Goal: Task Accomplishment & Management: Manage account settings

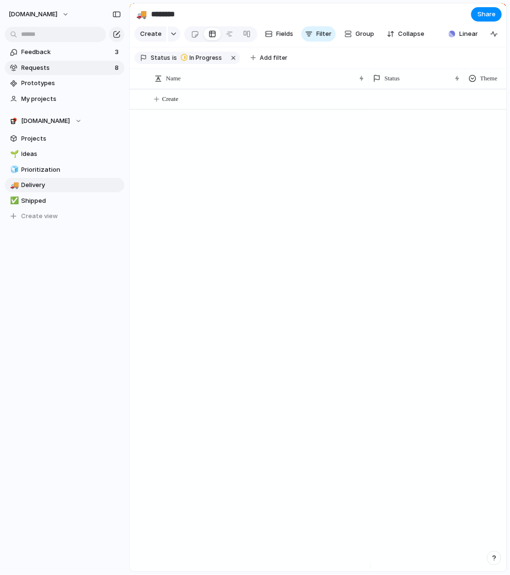
click at [91, 65] on span "Requests" at bounding box center [67, 68] width 90 height 10
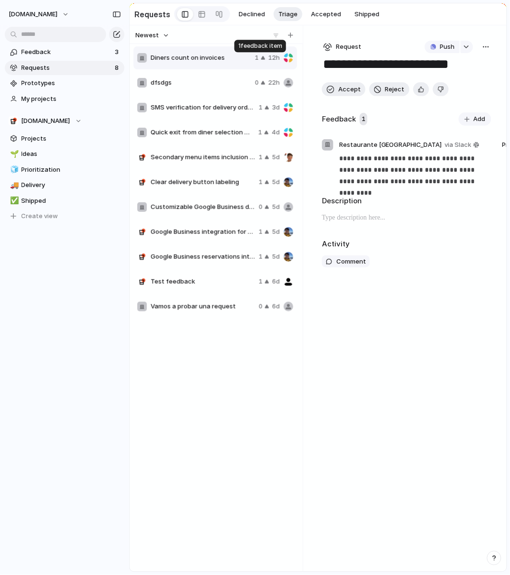
click at [262, 63] on div "1" at bounding box center [260, 58] width 11 height 10
click at [209, 80] on span "dfsdgs" at bounding box center [201, 83] width 100 height 10
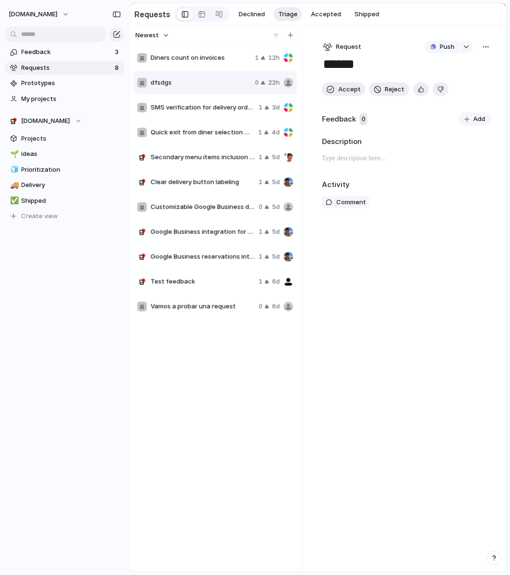
click at [204, 49] on div "Diners count on invoices 1 12h" at bounding box center [216, 57] width 164 height 23
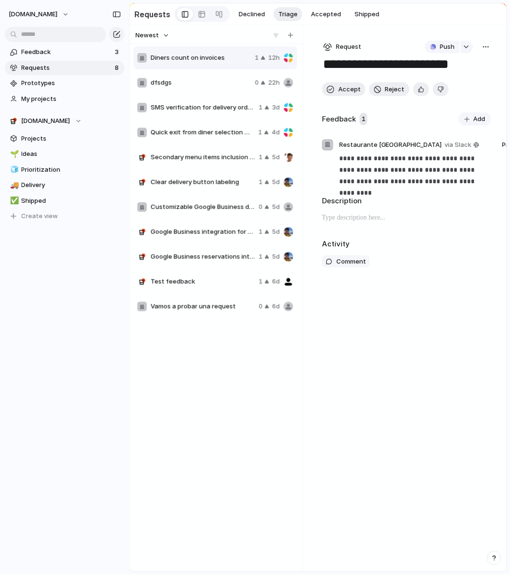
click at [175, 210] on span "Customizable Google Business delivery button color" at bounding box center [203, 207] width 104 height 10
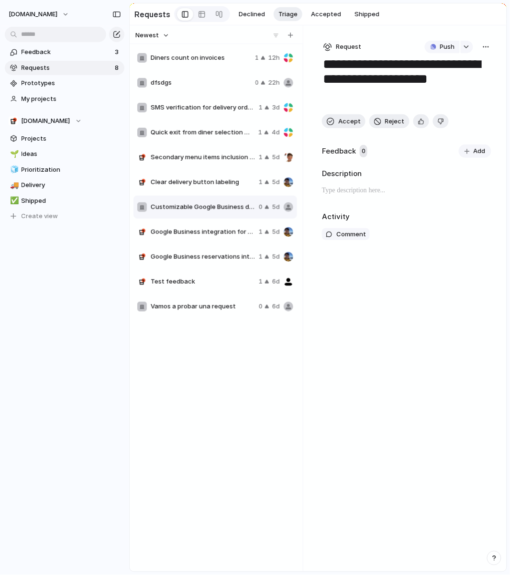
click at [218, 137] on span "Quick exit from diner selection modal" at bounding box center [203, 133] width 104 height 10
type textarea "**********"
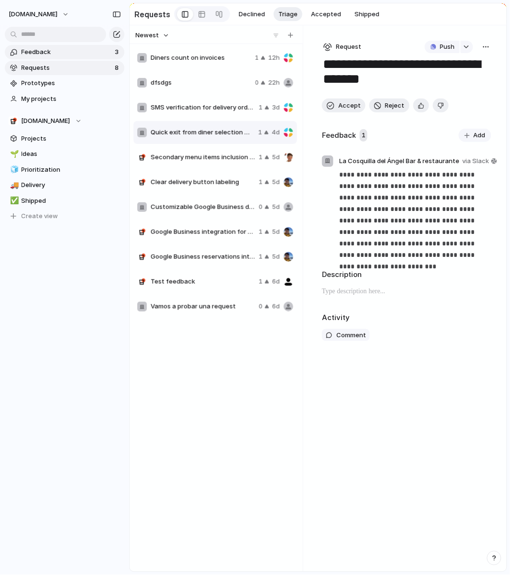
click at [36, 56] on span "Feedback" at bounding box center [67, 52] width 90 height 10
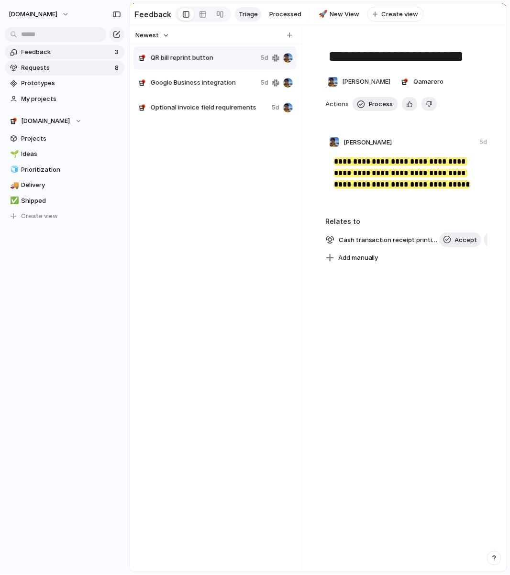
click at [71, 69] on span "Requests" at bounding box center [67, 68] width 90 height 10
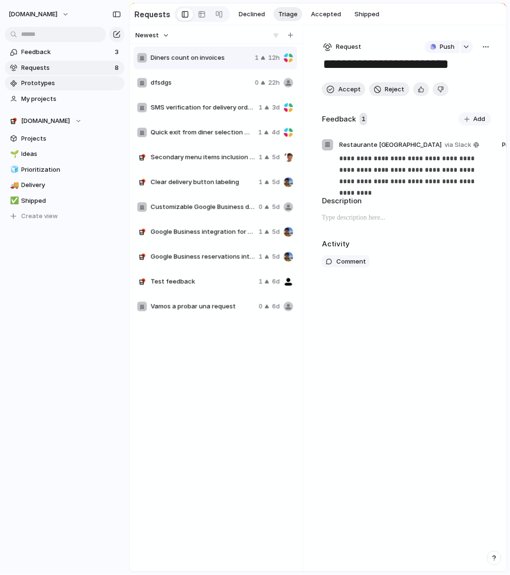
click at [69, 83] on span "Prototypes" at bounding box center [72, 83] width 100 height 10
click at [54, 124] on span "[DOMAIN_NAME]" at bounding box center [46, 121] width 49 height 10
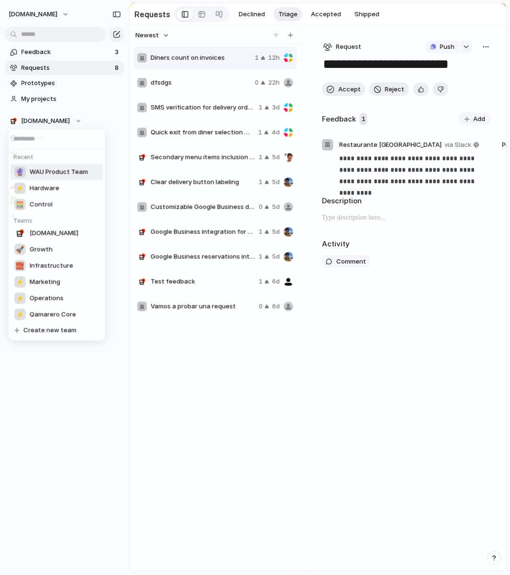
click at [67, 175] on span "WAU Product Team" at bounding box center [59, 172] width 58 height 10
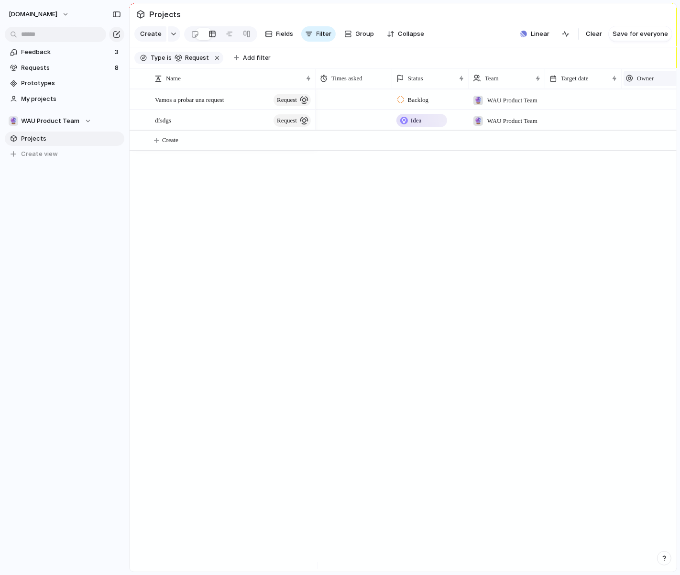
click at [510, 83] on div "Owner" at bounding box center [659, 79] width 67 height 10
click at [510, 85] on div "Modify Hide Sort ascending Sort descending" at bounding box center [340, 287] width 680 height 575
click at [206, 105] on span "Vamos a probar una request" at bounding box center [189, 99] width 69 height 11
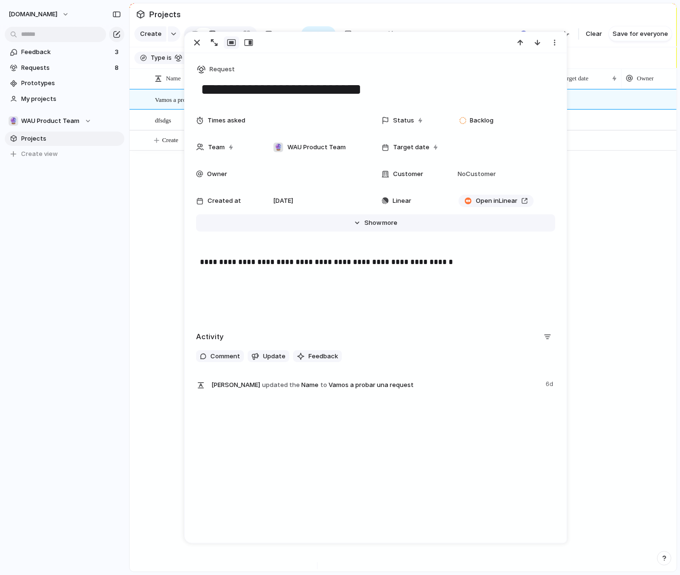
click at [374, 219] on span "Show" at bounding box center [373, 223] width 17 height 10
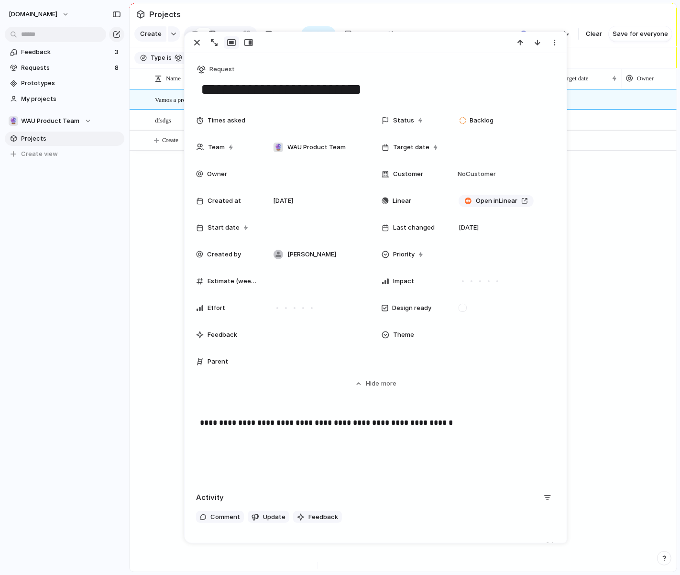
click at [510, 226] on div "Backlog 🔮 WAU Product Team Idea 🔮 WAU Product Team" at bounding box center [496, 330] width 361 height 483
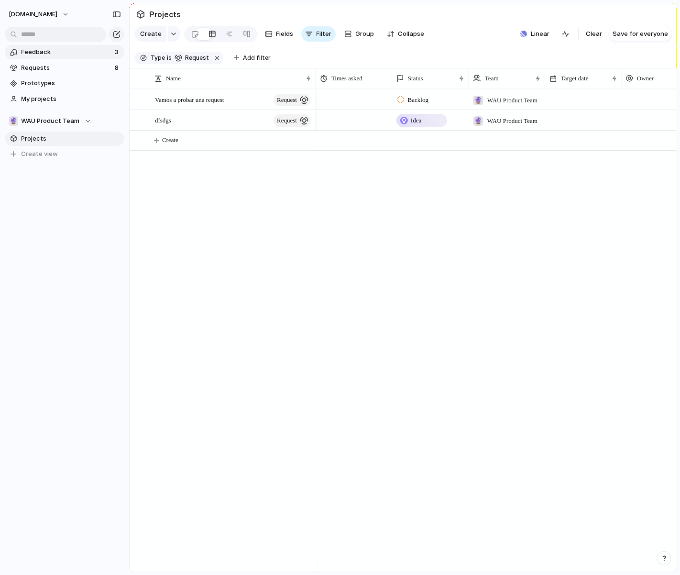
click at [47, 58] on link "Feedback 3" at bounding box center [65, 52] width 120 height 14
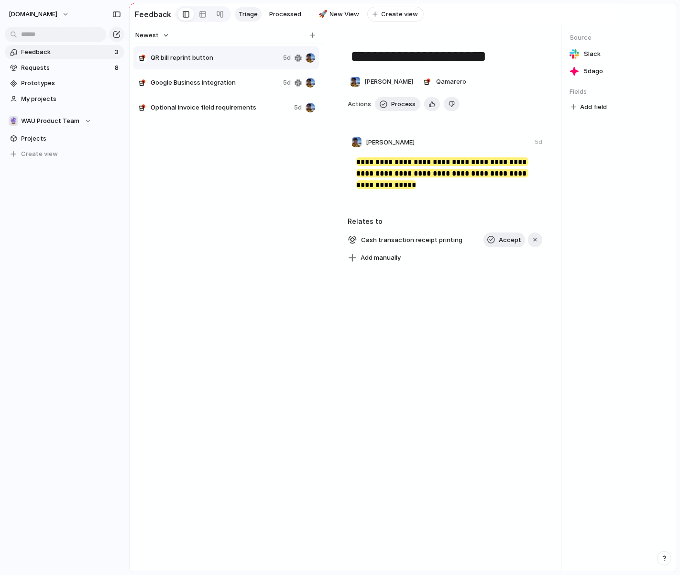
click at [510, 112] on span "Add field" at bounding box center [593, 107] width 27 height 10
click at [510, 150] on li "Select" at bounding box center [565, 151] width 82 height 15
click at [510, 110] on span "No Select" at bounding box center [595, 106] width 28 height 11
click at [510, 111] on div "Type to add a value" at bounding box center [340, 287] width 680 height 575
click at [51, 17] on span "[DOMAIN_NAME]" at bounding box center [33, 15] width 49 height 10
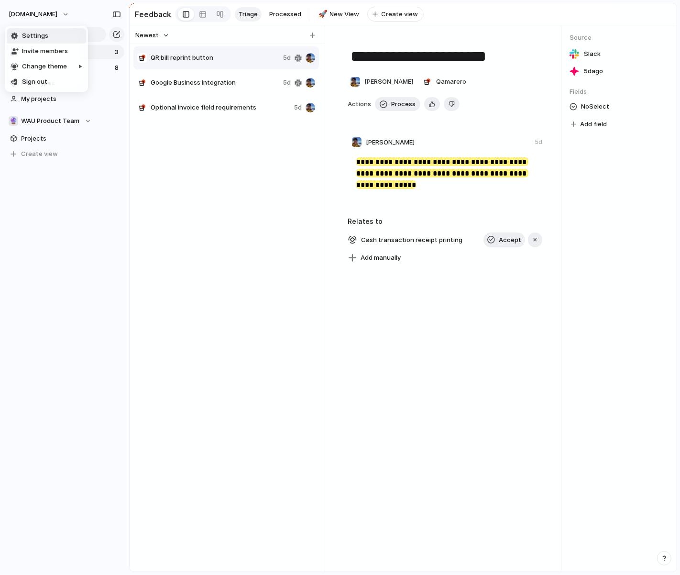
click at [50, 43] on li "Settings" at bounding box center [46, 35] width 79 height 15
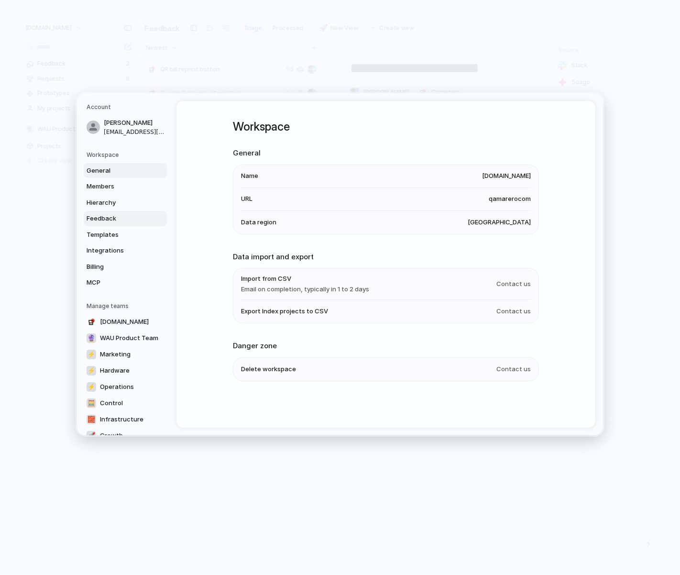
click at [124, 215] on span "Feedback" at bounding box center [117, 219] width 61 height 10
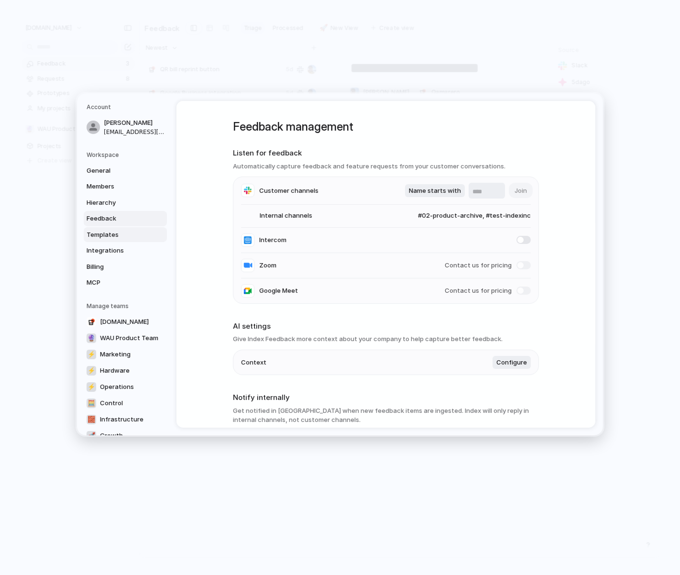
click at [120, 237] on span "Templates" at bounding box center [117, 235] width 61 height 10
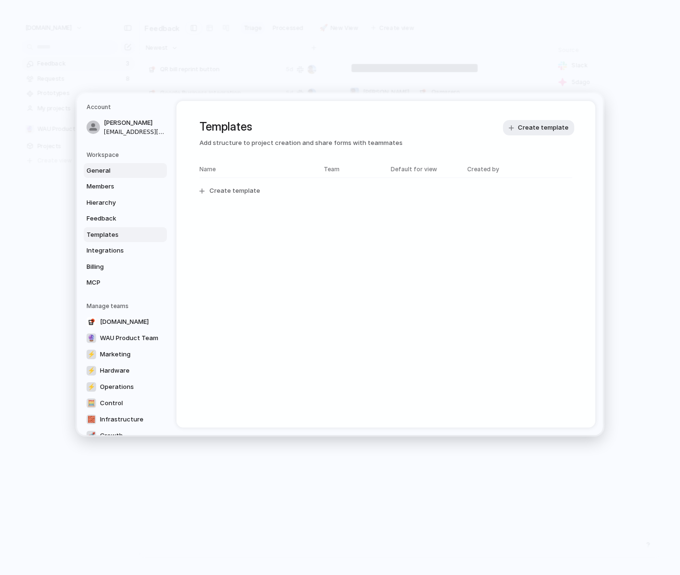
click at [114, 176] on link "General" at bounding box center [125, 170] width 83 height 15
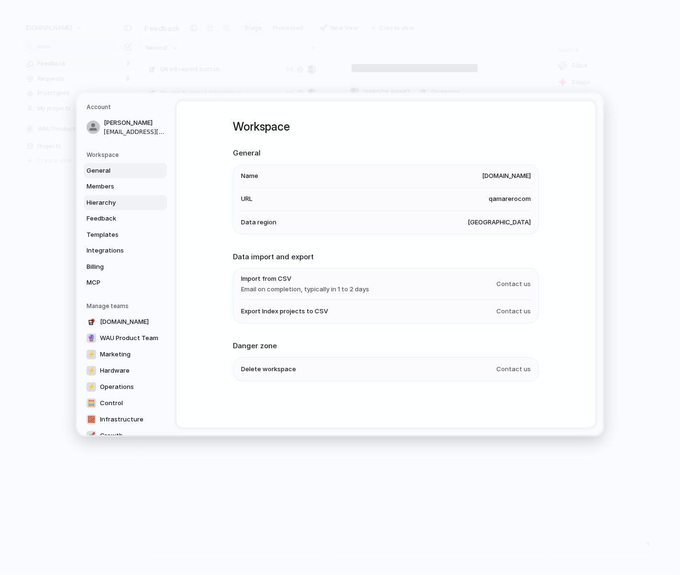
click at [116, 196] on link "Hierarchy" at bounding box center [125, 202] width 83 height 15
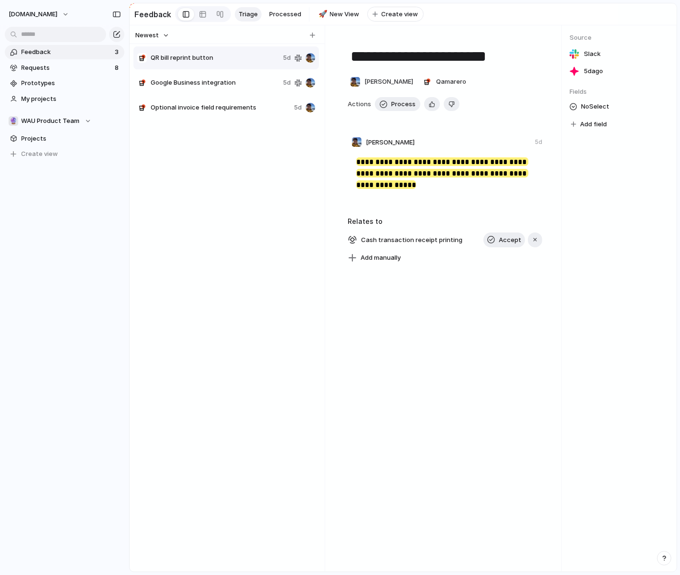
click at [510, 125] on span "Add field" at bounding box center [593, 125] width 27 height 10
click at [510, 104] on div "Select" at bounding box center [340, 287] width 680 height 575
click at [510, 111] on span "No Select" at bounding box center [595, 106] width 28 height 11
click at [510, 111] on div "Type to add a value" at bounding box center [340, 287] width 680 height 575
click at [42, 67] on span "Requests" at bounding box center [67, 68] width 90 height 10
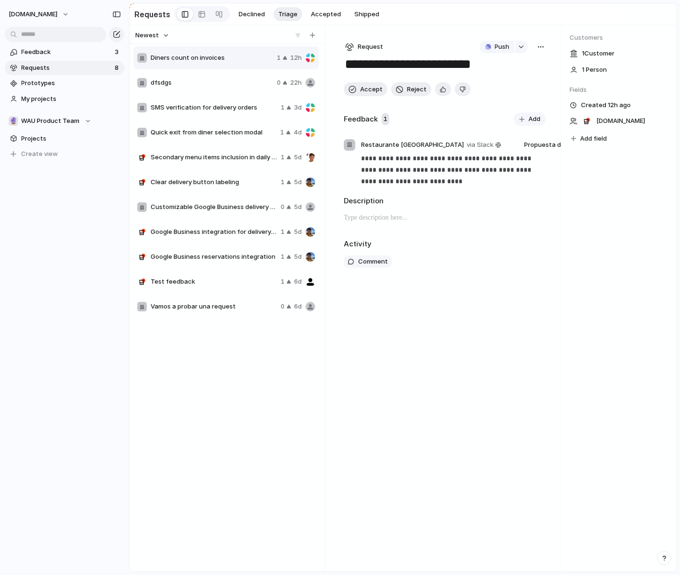
click at [510, 135] on span "Add field" at bounding box center [593, 139] width 27 height 10
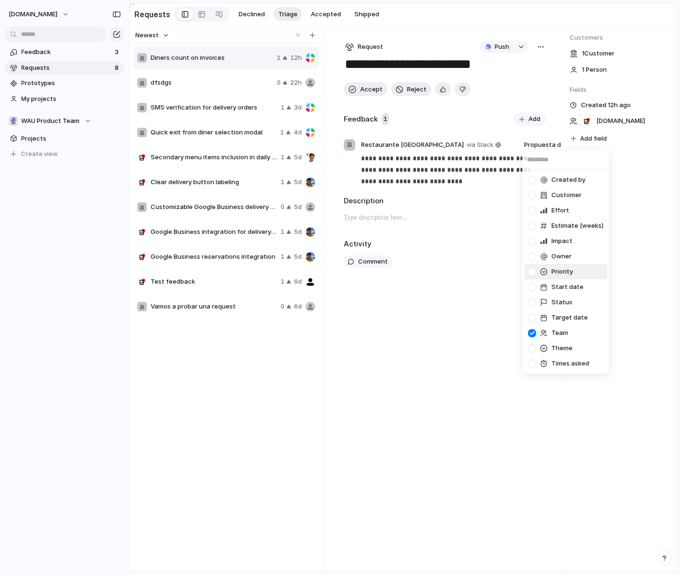
click at [510, 274] on li "Priority" at bounding box center [565, 271] width 83 height 15
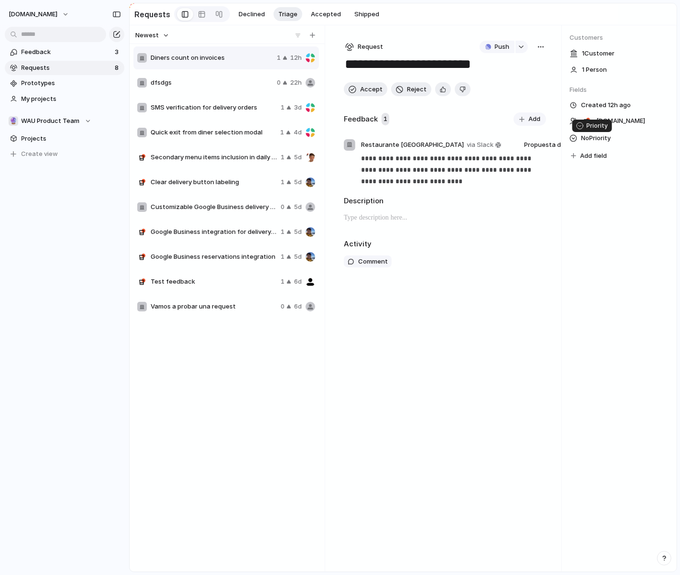
click at [510, 139] on div at bounding box center [574, 138] width 8 height 8
click at [510, 139] on div "Urgent High Medium Low" at bounding box center [340, 287] width 680 height 575
click at [510, 153] on span "Add field" at bounding box center [593, 156] width 27 height 10
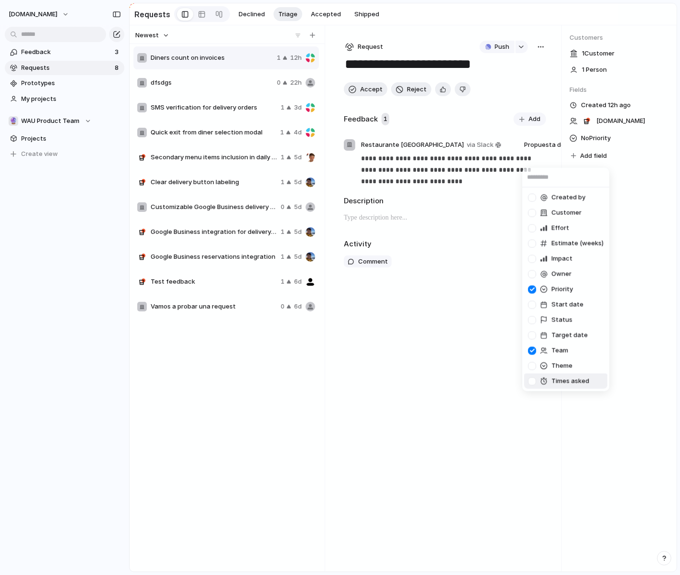
click at [510, 375] on li "Times asked" at bounding box center [565, 381] width 83 height 15
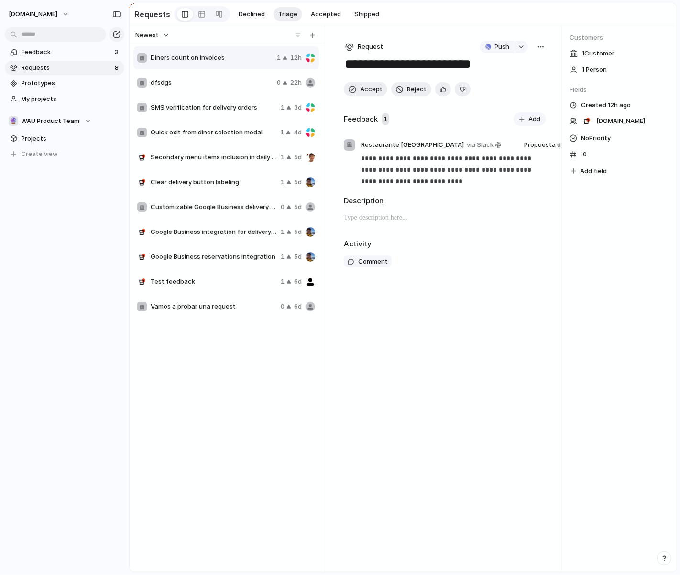
click at [510, 154] on span "0" at bounding box center [584, 155] width 11 height 10
click at [510, 155] on span "0" at bounding box center [584, 155] width 11 height 10
click at [510, 245] on div "Customers 1 Customer 1 Person Fields Created 12h ago [DOMAIN_NAME] No Priority …" at bounding box center [619, 298] width 115 height 546
click at [510, 284] on div "Customers 1 Customer 1 Person Fields Created 12h ago [DOMAIN_NAME] No Priority …" at bounding box center [619, 298] width 115 height 546
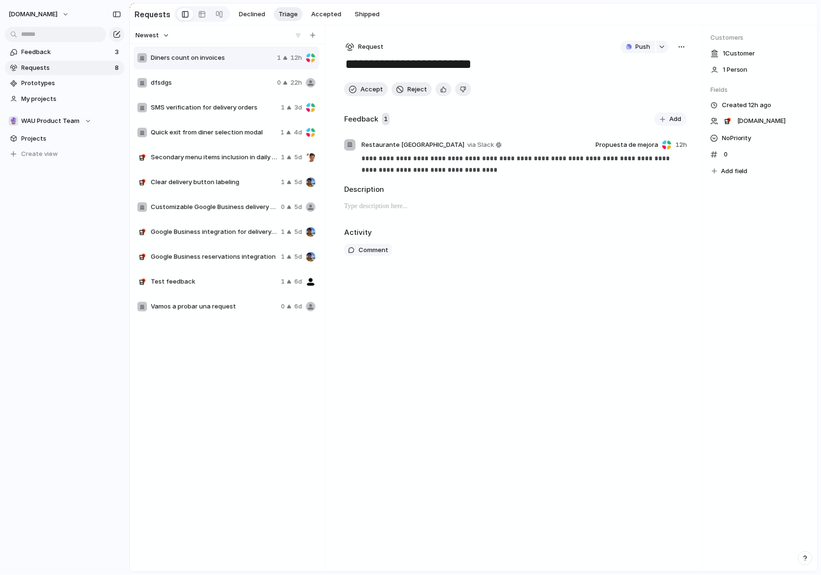
click at [510, 157] on div "[DOMAIN_NAME] No Priority 0 Add field" at bounding box center [760, 146] width 100 height 62
click at [510, 157] on span "0" at bounding box center [725, 155] width 11 height 10
click at [510, 156] on span "0" at bounding box center [725, 155] width 11 height 10
click at [29, 70] on span "Requests" at bounding box center [67, 68] width 90 height 10
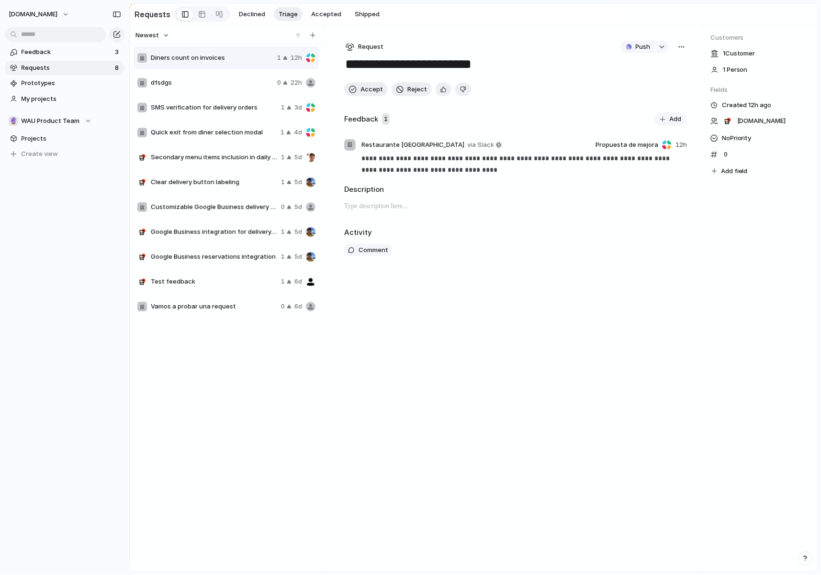
click at [29, 70] on span "Requests" at bounding box center [67, 68] width 90 height 10
click at [201, 15] on div at bounding box center [202, 14] width 8 height 15
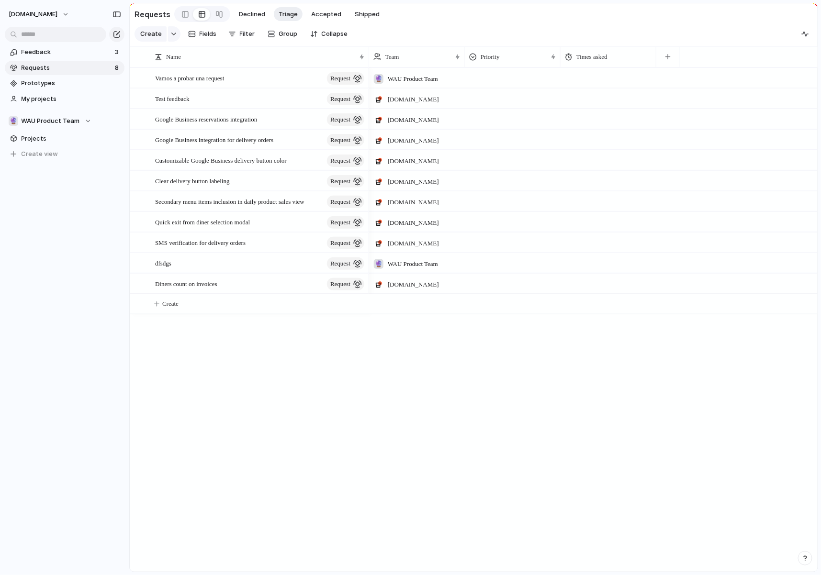
click at [510, 83] on div at bounding box center [608, 78] width 96 height 20
type input "*"
click at [510, 82] on input "*" at bounding box center [608, 79] width 95 height 23
click at [510, 189] on div at bounding box center [608, 181] width 96 height 20
click at [73, 56] on span "Feedback" at bounding box center [67, 52] width 90 height 10
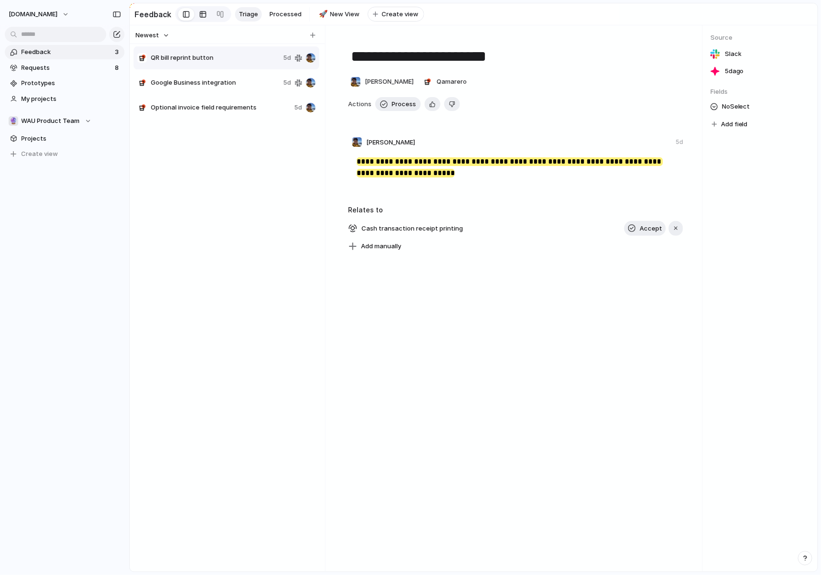
click at [203, 20] on div at bounding box center [203, 14] width 8 height 15
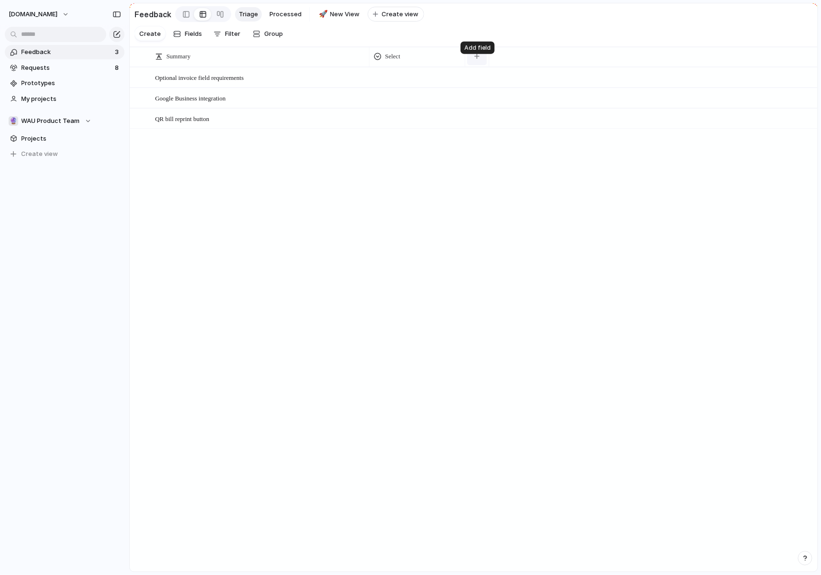
click at [484, 63] on button "button" at bounding box center [477, 56] width 20 height 17
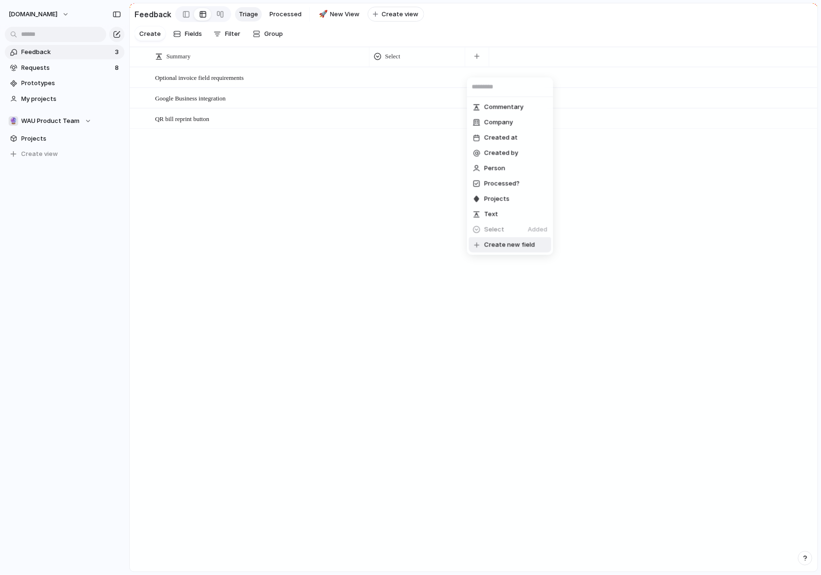
click at [510, 239] on li "Create new field" at bounding box center [510, 244] width 82 height 15
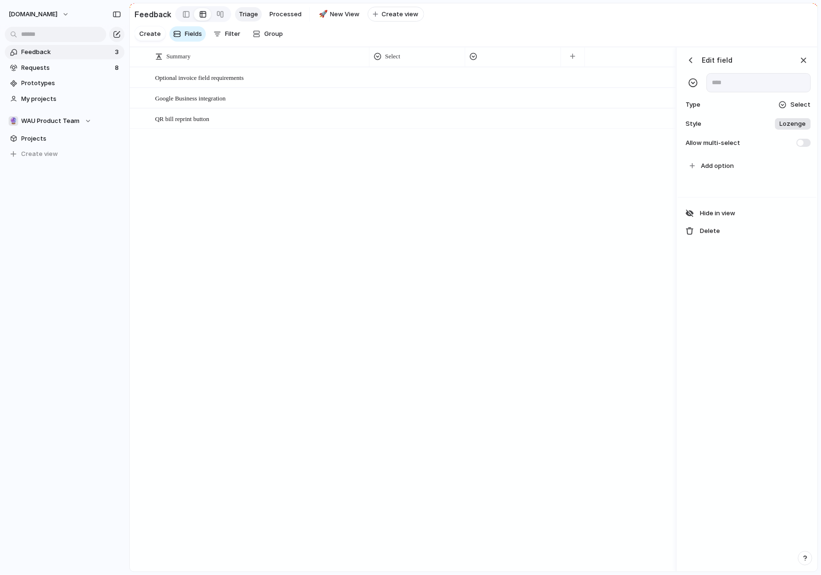
click at [510, 110] on div "Select" at bounding box center [794, 105] width 33 height 10
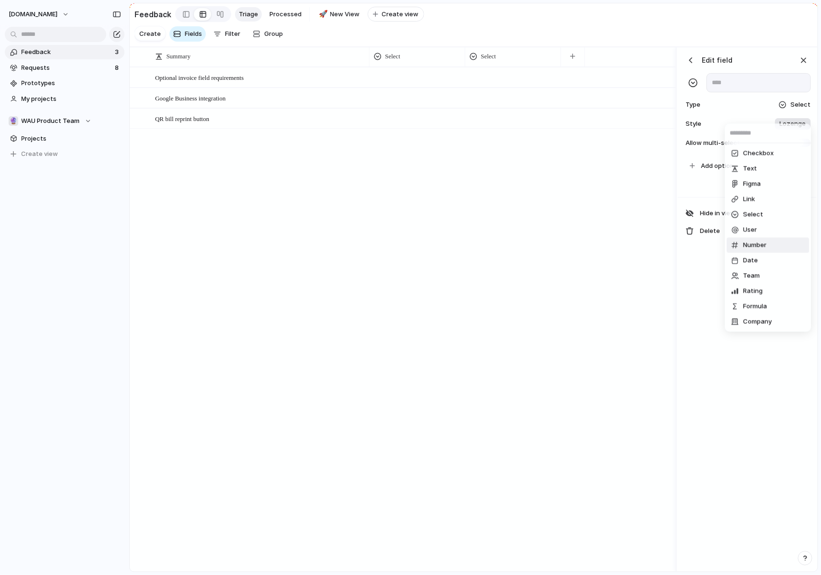
click at [510, 250] on li "Number" at bounding box center [767, 244] width 82 height 15
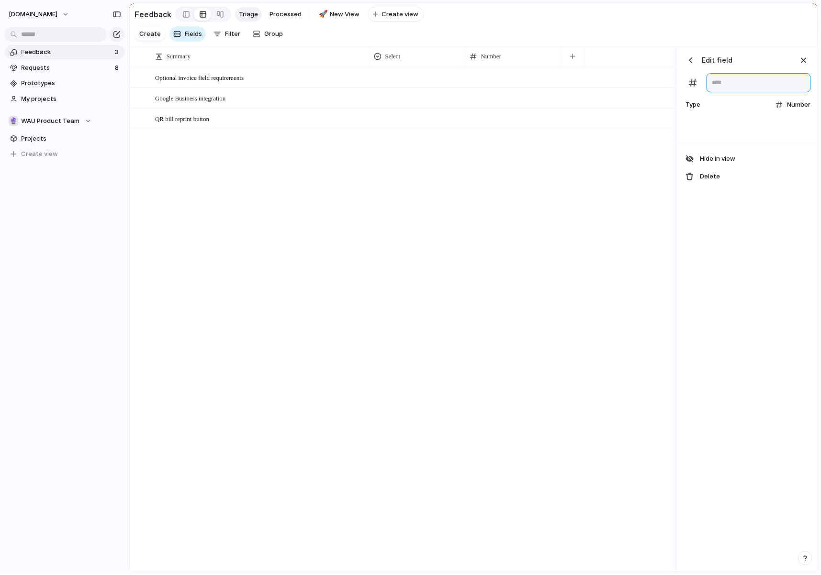
click at [510, 85] on input "text" at bounding box center [758, 82] width 104 height 19
type input "**********"
click at [510, 189] on div "Optional invoice field requirements Open Google Business integration Open QR bi…" at bounding box center [403, 319] width 546 height 504
click at [510, 85] on div at bounding box center [513, 77] width 96 height 20
type input "*"
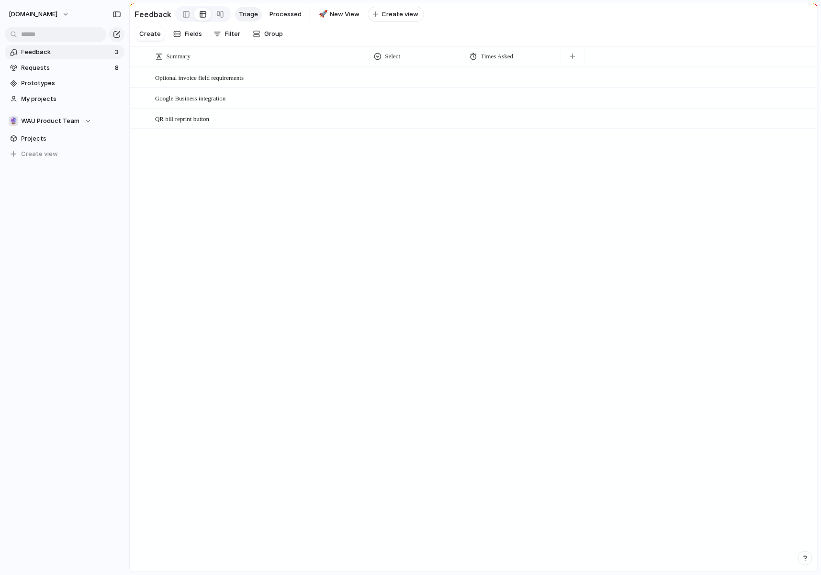
click at [510, 86] on input "*" at bounding box center [512, 79] width 95 height 23
click at [510, 236] on div "Optional invoice field requirements Open * Google Business integration Open QR …" at bounding box center [474, 319] width 688 height 504
click at [30, 69] on span "Requests" at bounding box center [67, 68] width 90 height 10
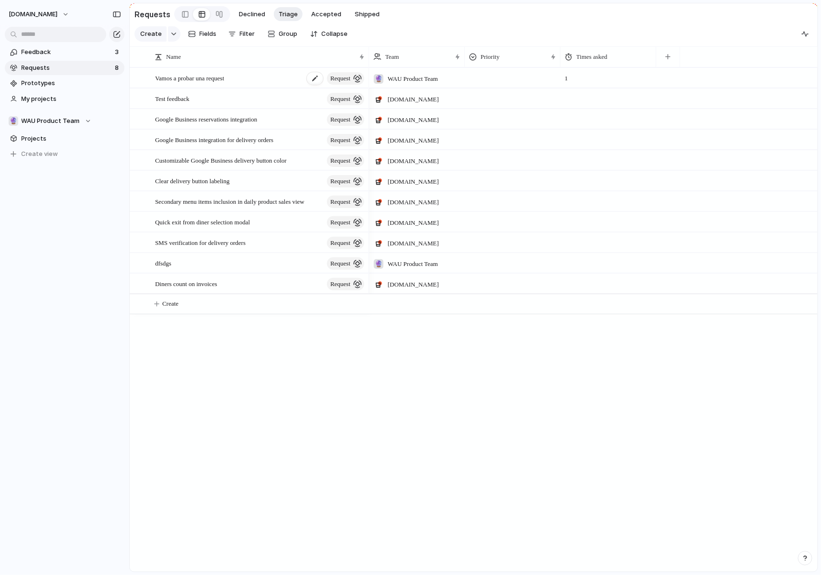
click at [345, 85] on span "request" at bounding box center [340, 78] width 20 height 13
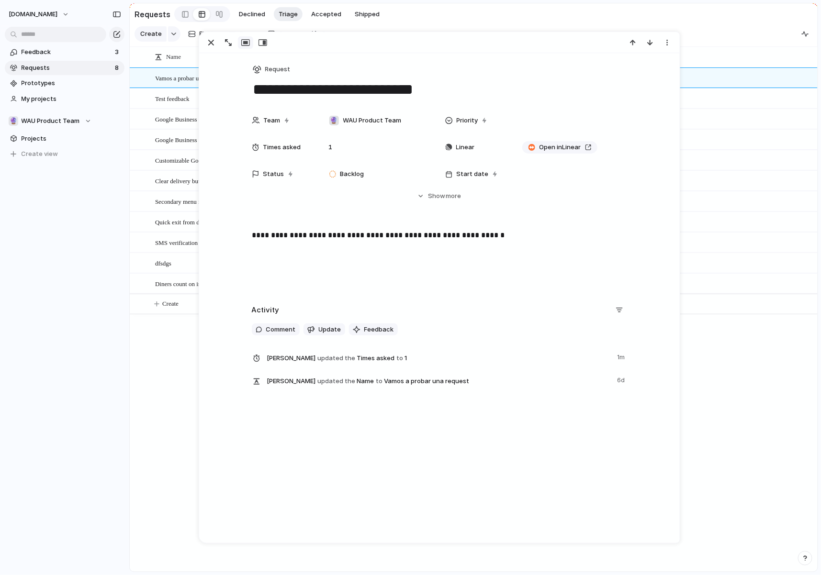
click at [160, 166] on span "Customizable Google Business delivery button color" at bounding box center [221, 160] width 132 height 11
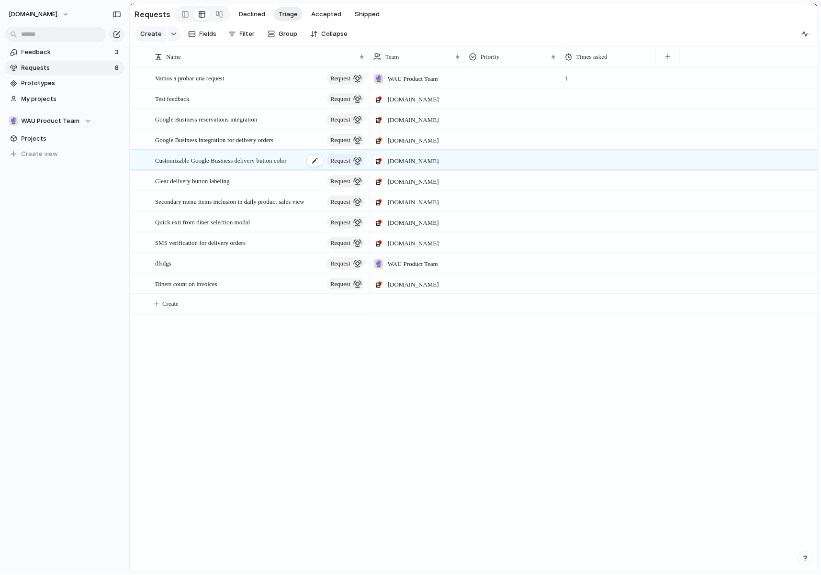
type textarea "**********"
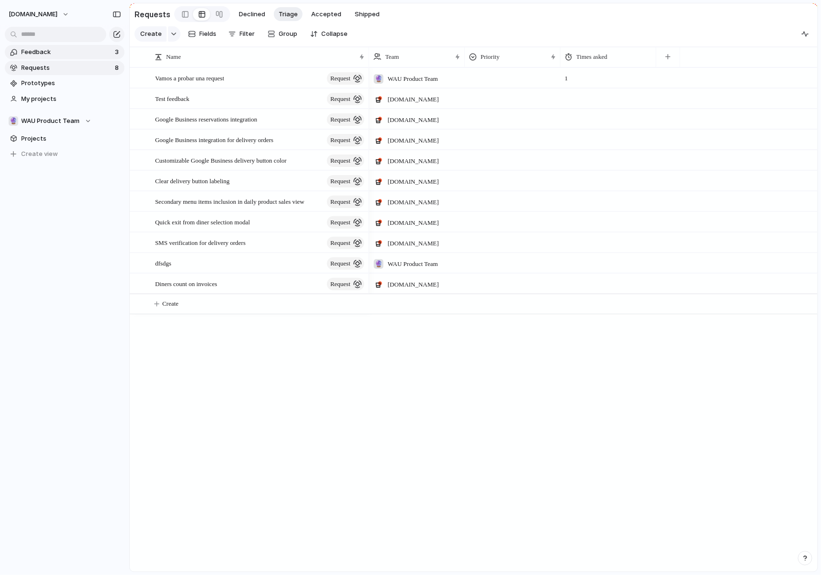
click at [91, 51] on span "Feedback" at bounding box center [67, 52] width 90 height 10
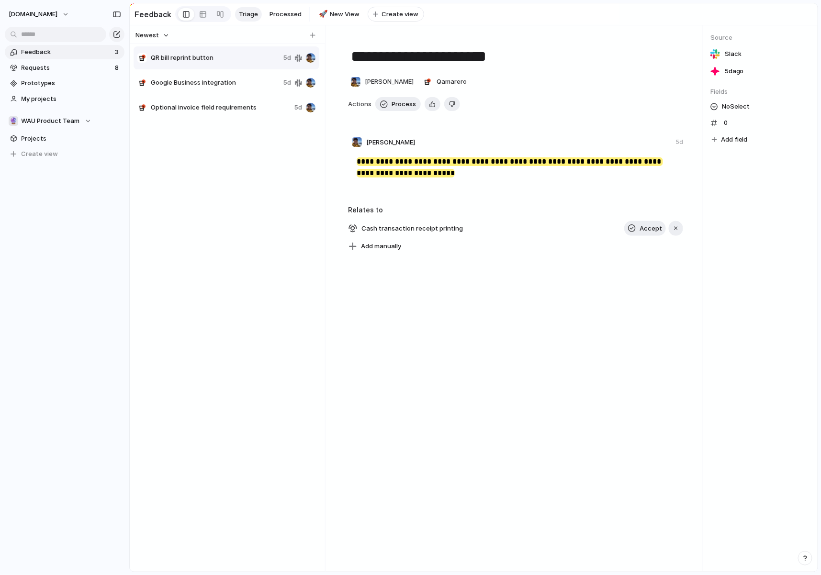
click at [228, 63] on span "QR bill reprint button" at bounding box center [215, 58] width 129 height 10
click at [75, 56] on span "Feedback" at bounding box center [67, 52] width 90 height 10
click at [147, 88] on div "Google Business integration" at bounding box center [208, 83] width 142 height 10
type textarea "**********"
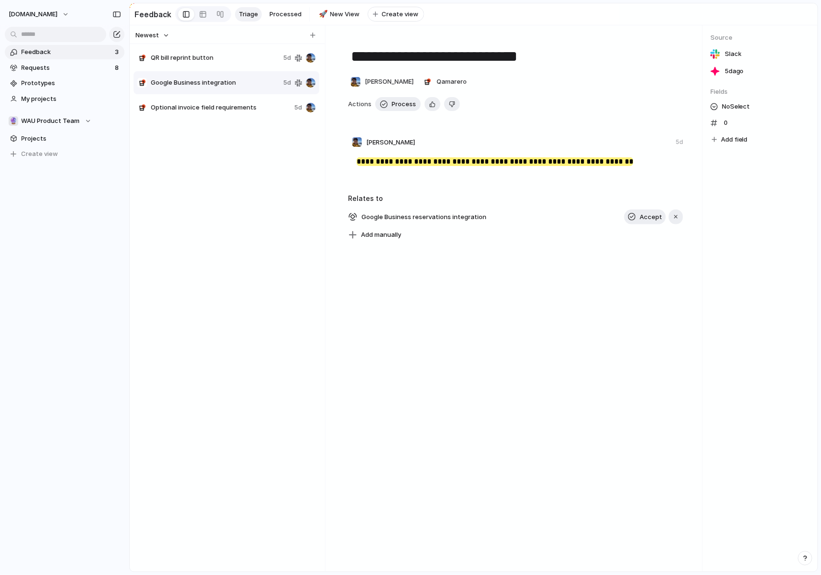
click at [32, 53] on span "Feedback" at bounding box center [67, 52] width 90 height 10
click at [61, 69] on span "Requests" at bounding box center [67, 68] width 90 height 10
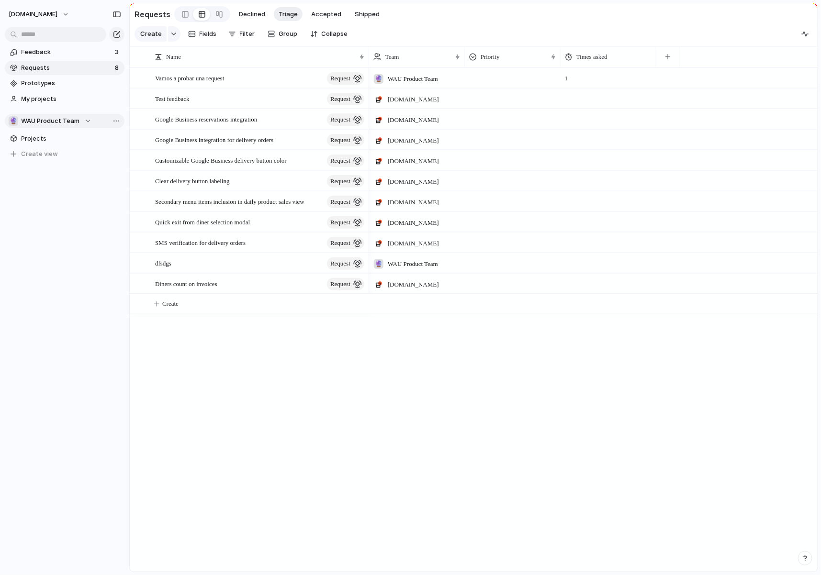
click at [70, 119] on span "WAU Product Team" at bounding box center [51, 121] width 58 height 10
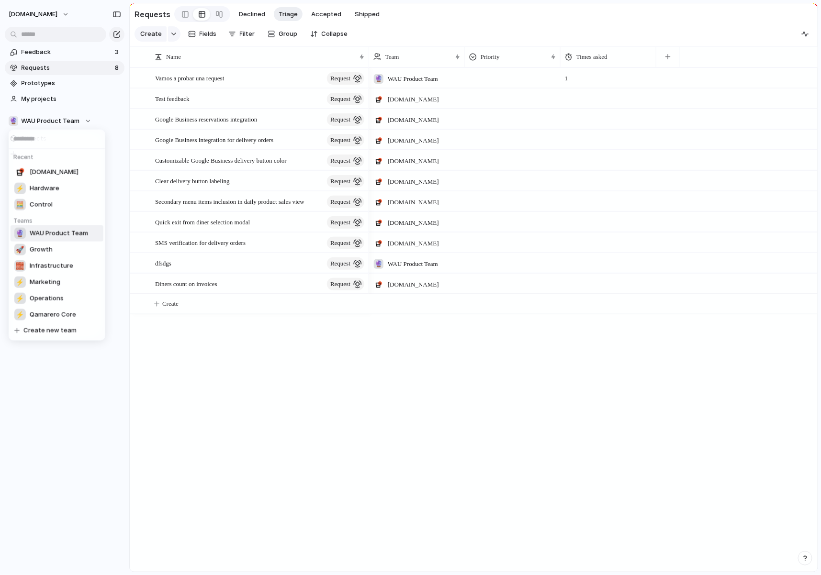
click at [108, 141] on div "Recent [DOMAIN_NAME] ⚡ Hardware 🧮 Control Teams 🔮 WAU Product Team 🚀 Growth 🧱 I…" at bounding box center [410, 287] width 821 height 575
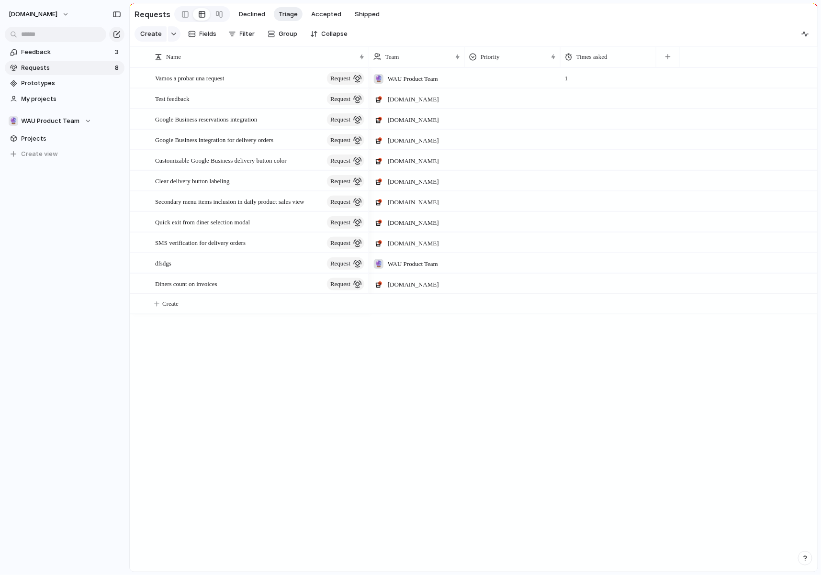
click at [510, 83] on span "1" at bounding box center [608, 75] width 95 height 15
click at [510, 102] on div at bounding box center [608, 99] width 96 height 20
click at [510, 100] on input "*" at bounding box center [608, 100] width 95 height 23
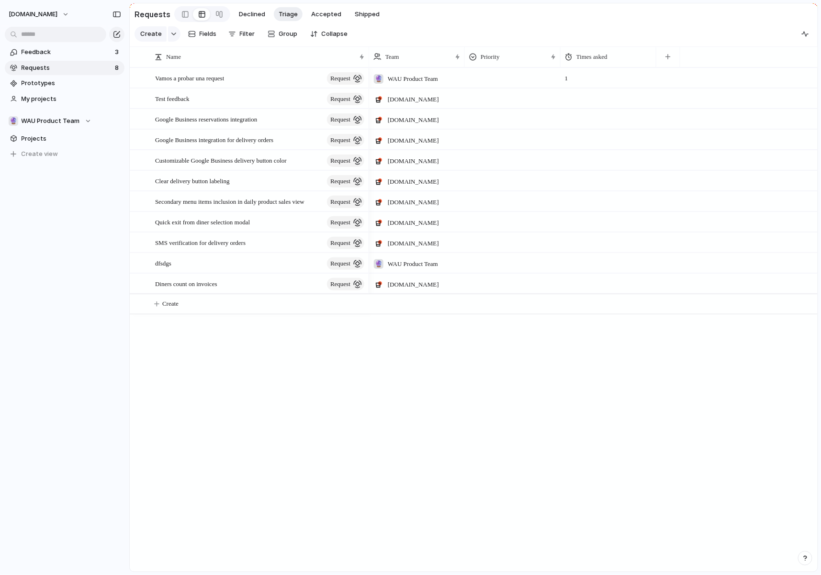
type input "*"
click at [510, 101] on input "*" at bounding box center [608, 100] width 95 height 23
click at [510, 135] on span at bounding box center [608, 132] width 95 height 5
click at [65, 55] on span "Feedback" at bounding box center [67, 52] width 90 height 10
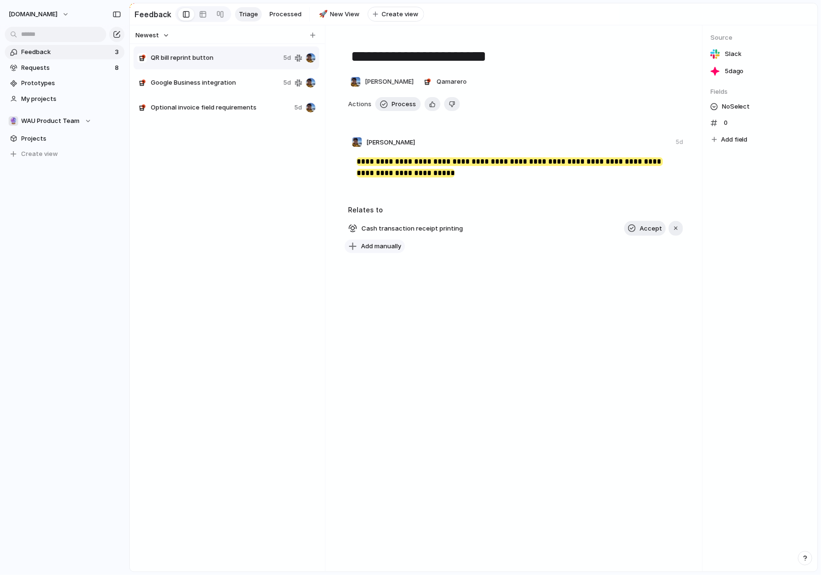
click at [400, 251] on span "Add manually" at bounding box center [381, 247] width 40 height 10
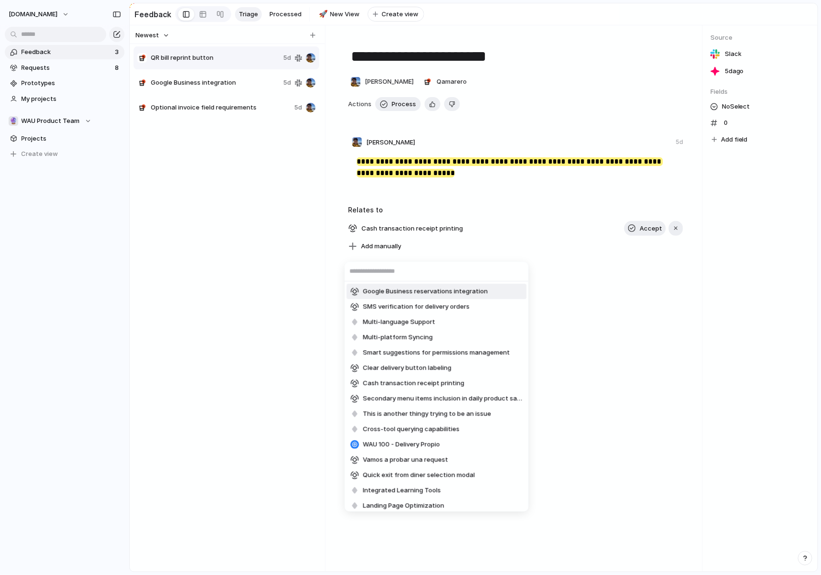
click at [478, 294] on span "Google Business reservations integration" at bounding box center [425, 292] width 125 height 10
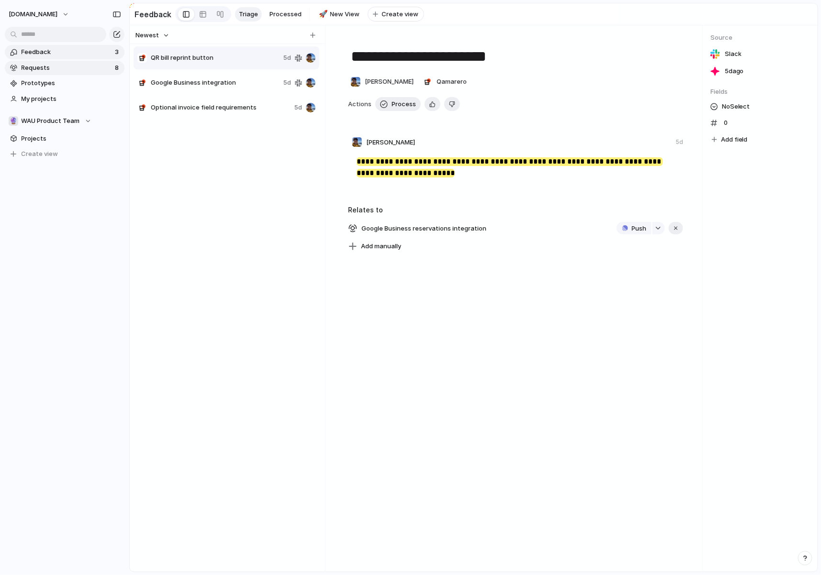
click at [58, 74] on link "Requests 8" at bounding box center [65, 68] width 120 height 14
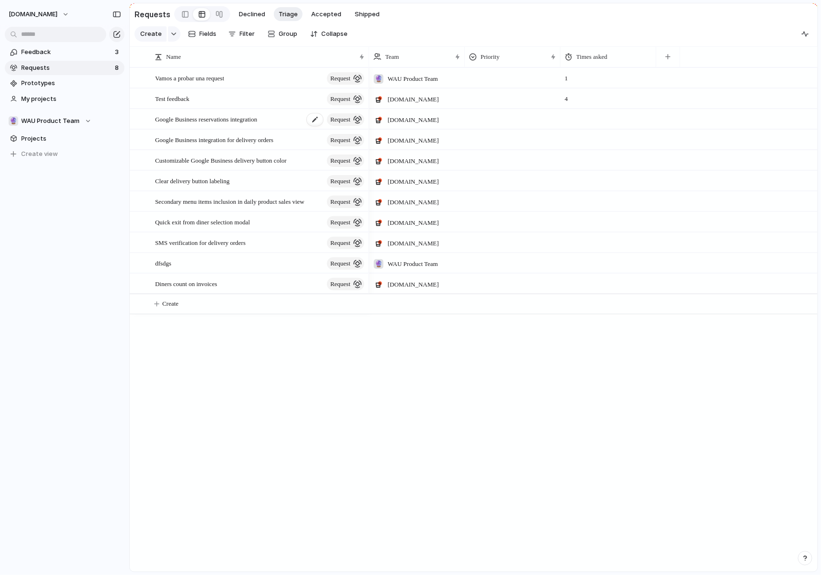
click at [230, 124] on span "Google Business reservations integration" at bounding box center [206, 118] width 102 height 11
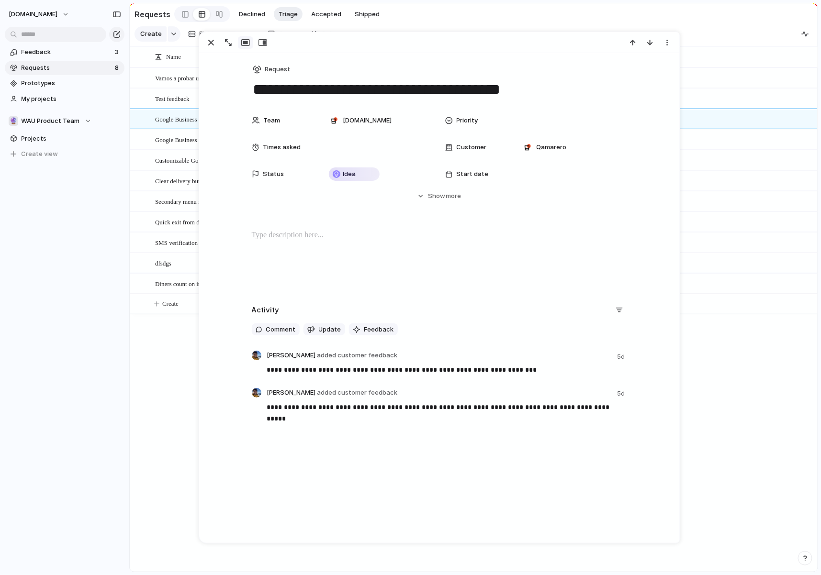
click at [510, 401] on div "🔮 WAU Product Team 1 [DOMAIN_NAME] 4 [DOMAIN_NAME] [DOMAIN_NAME] [DOMAIN_NAME] …" at bounding box center [593, 319] width 448 height 504
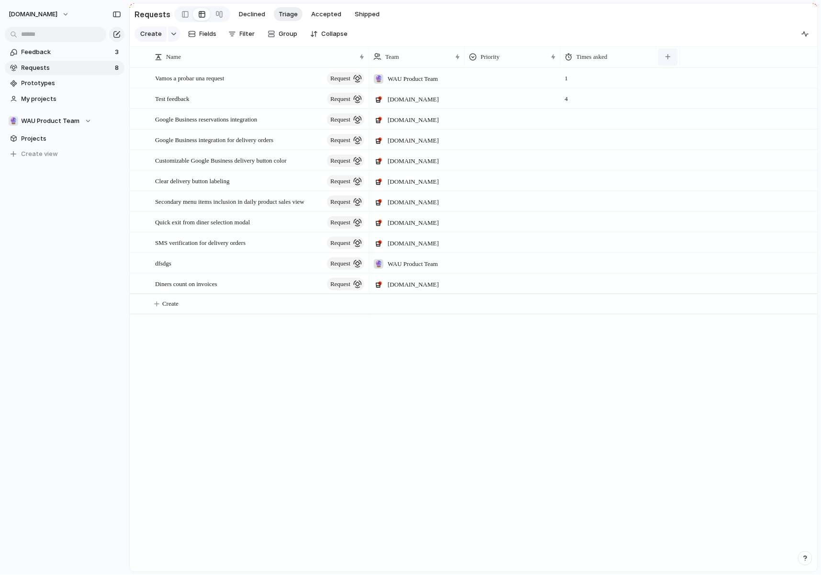
click at [510, 59] on div "button" at bounding box center [667, 56] width 5 height 5
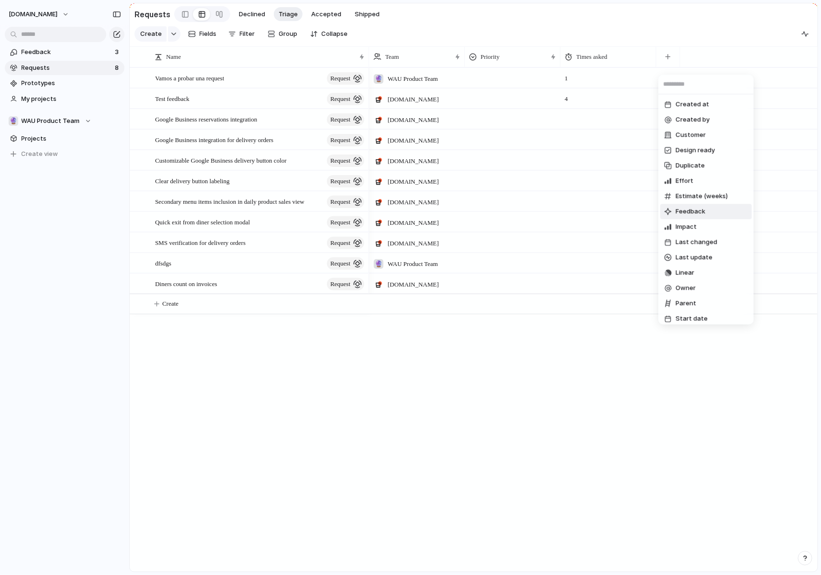
click at [510, 215] on li "Feedback" at bounding box center [705, 211] width 91 height 15
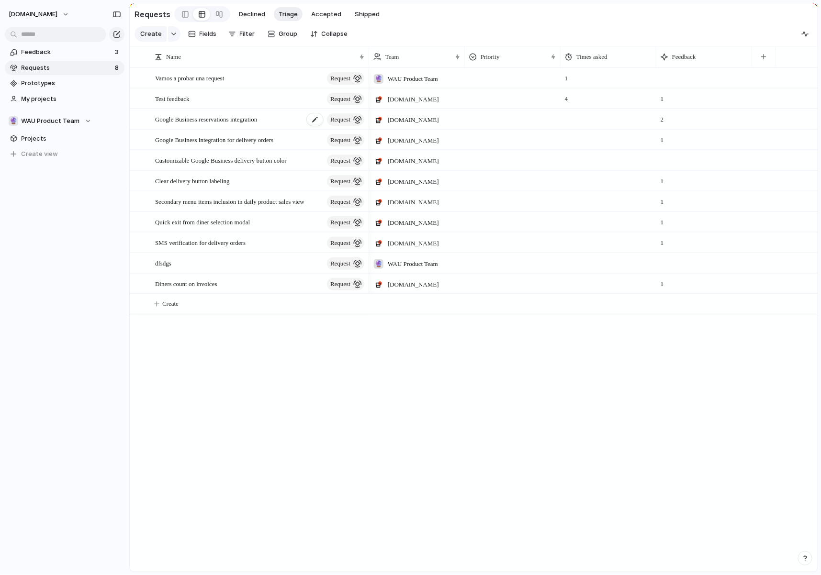
click at [191, 124] on span "Google Business reservations integration" at bounding box center [206, 118] width 102 height 11
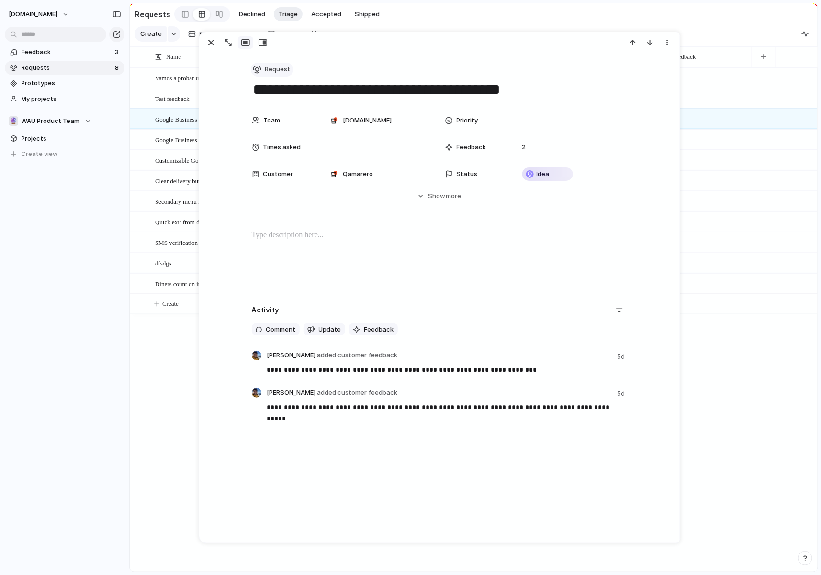
click at [270, 65] on span "Request" at bounding box center [277, 70] width 25 height 10
click at [113, 191] on div "Goal Program Initiative Launch Request Project Feedback Customize" at bounding box center [410, 287] width 821 height 575
click at [510, 28] on section "Create Fields Filter Group Zoom Collapse" at bounding box center [474, 35] width 688 height 22
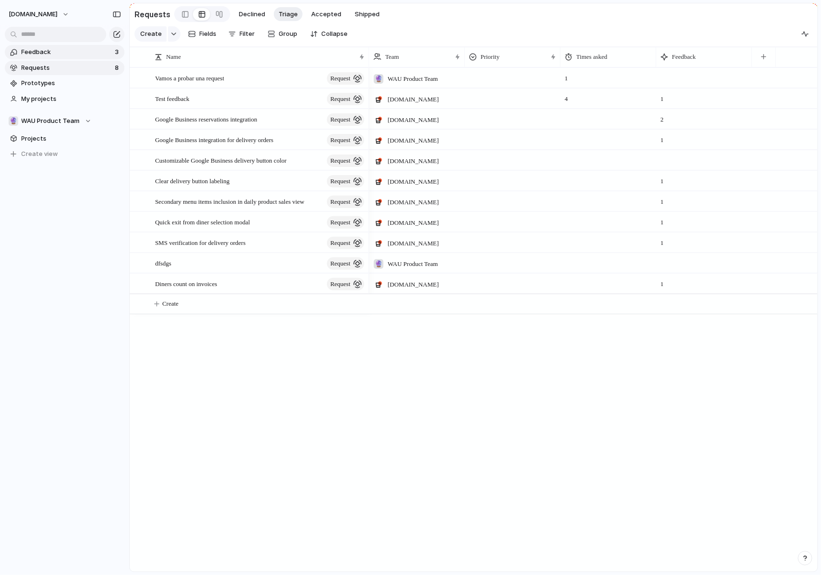
click at [34, 56] on span "Feedback" at bounding box center [67, 52] width 90 height 10
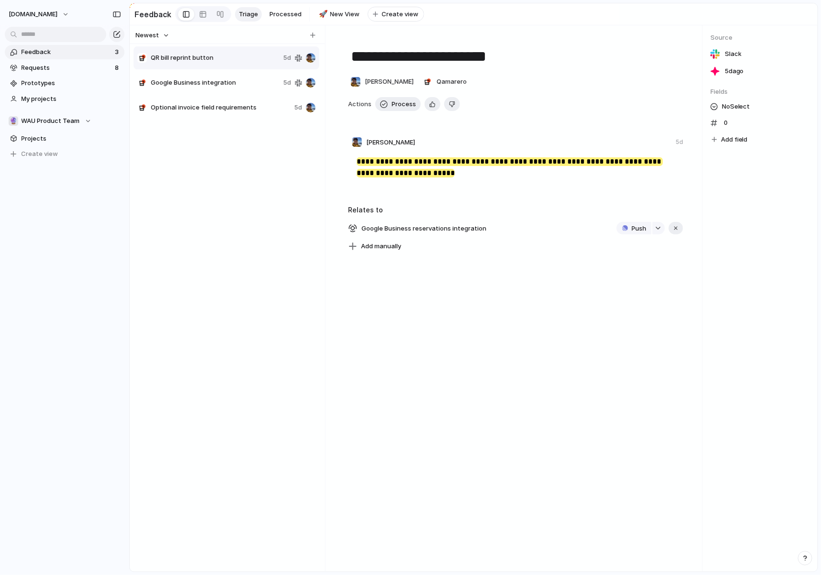
click at [191, 88] on span "Google Business integration" at bounding box center [215, 83] width 129 height 10
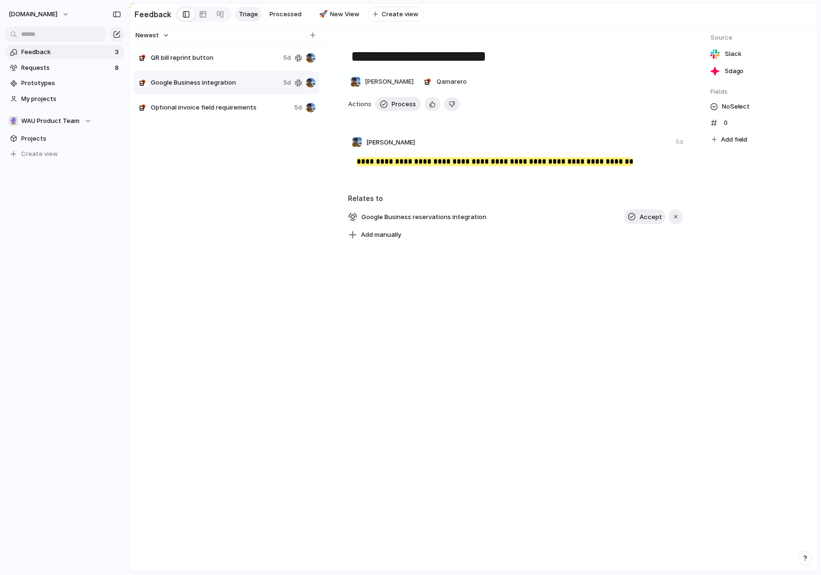
click at [214, 111] on span "Optional invoice field requirements" at bounding box center [221, 108] width 140 height 10
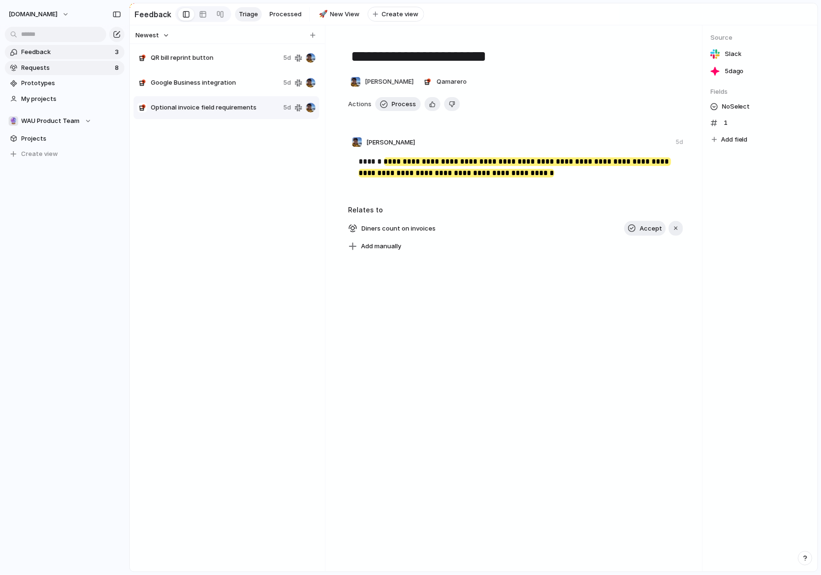
click at [31, 67] on span "Requests" at bounding box center [67, 68] width 90 height 10
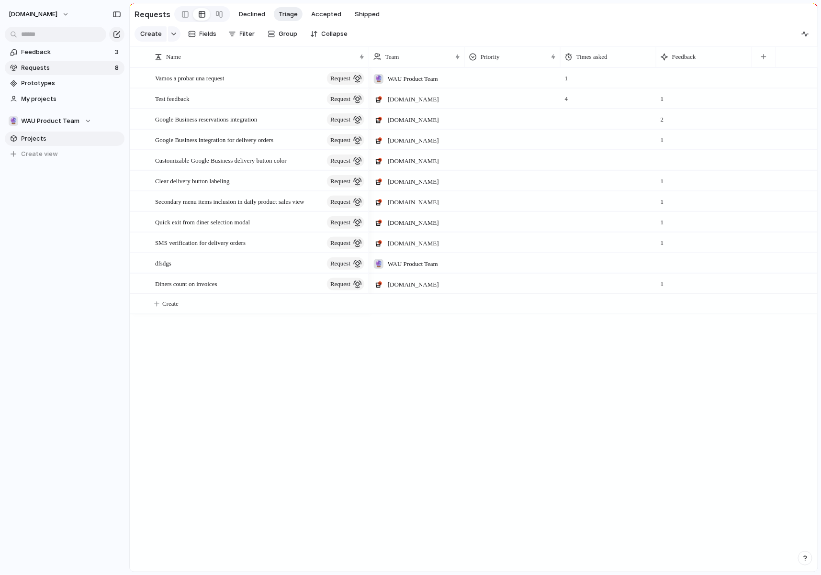
click at [45, 138] on span "Projects" at bounding box center [72, 139] width 100 height 10
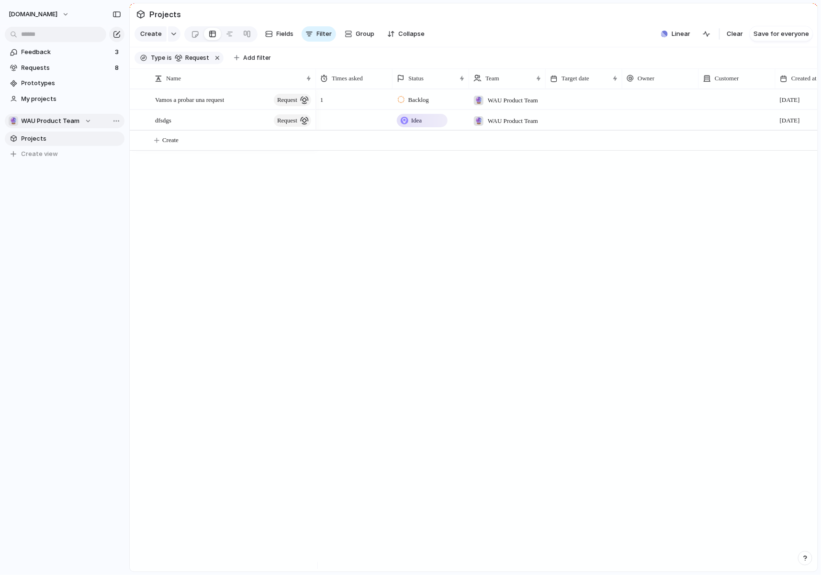
click at [62, 122] on span "WAU Product Team" at bounding box center [51, 121] width 58 height 10
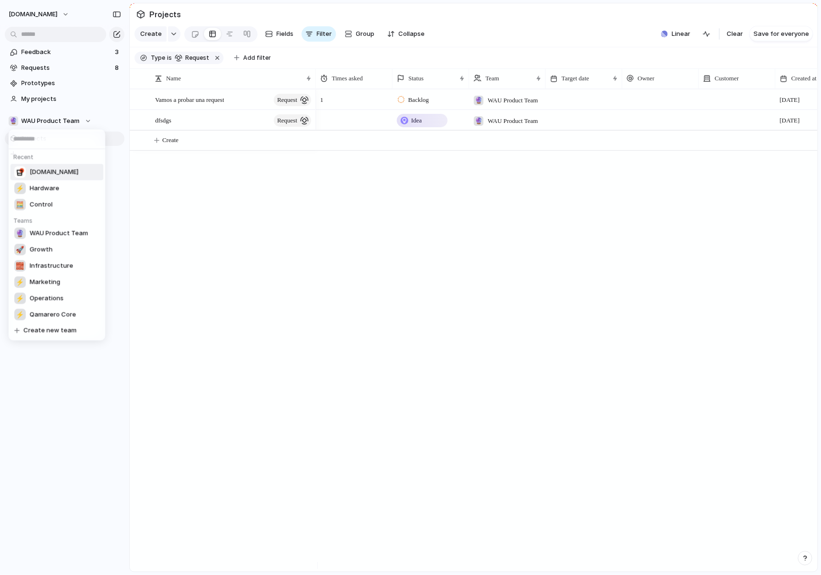
click at [54, 176] on span "[DOMAIN_NAME]" at bounding box center [54, 172] width 49 height 10
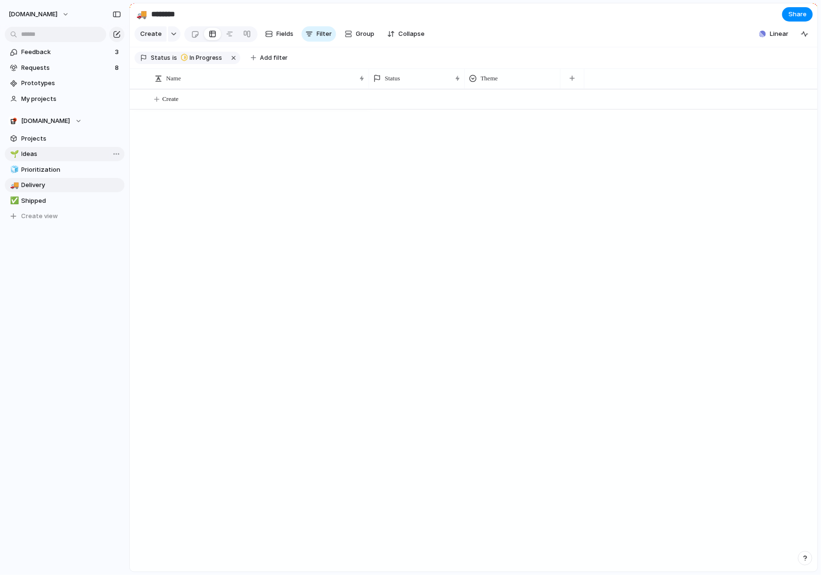
click at [45, 155] on span "Ideas" at bounding box center [72, 154] width 100 height 10
type input "*****"
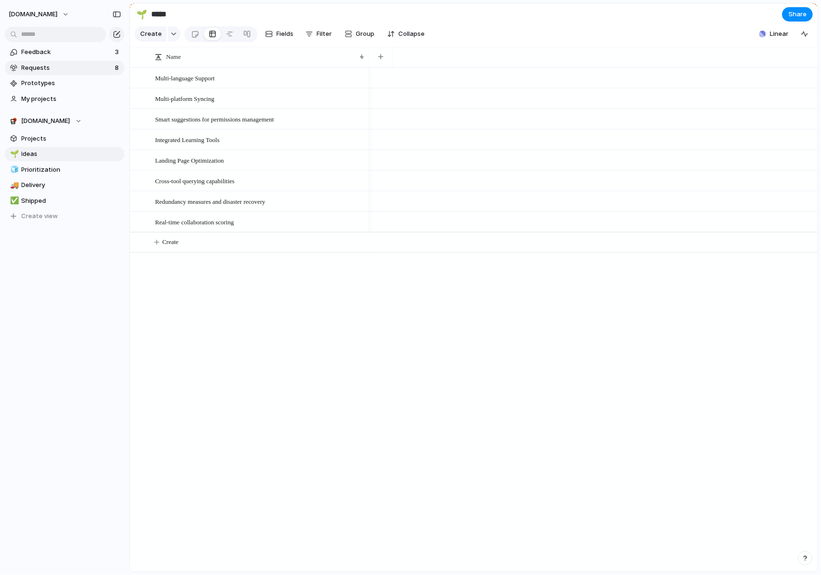
click at [39, 71] on span "Requests" at bounding box center [67, 68] width 90 height 10
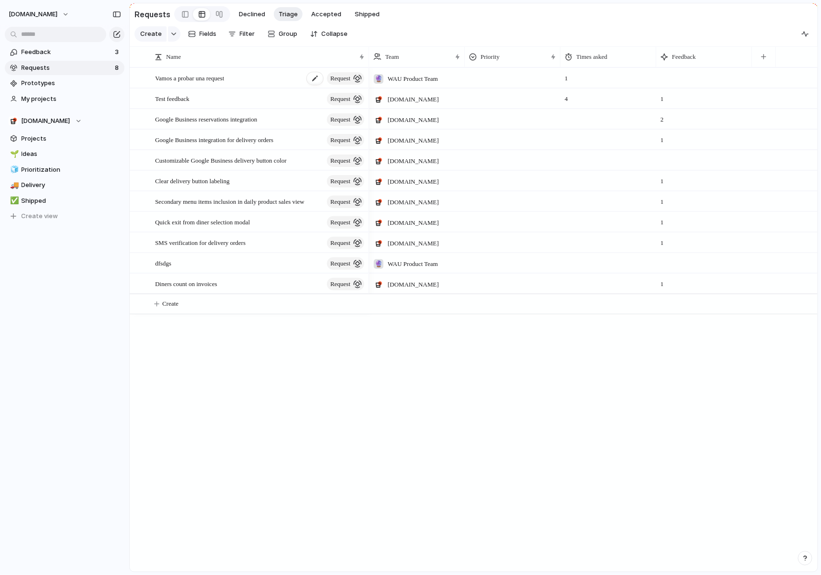
click at [202, 83] on span "Vamos a probar una request" at bounding box center [189, 77] width 69 height 11
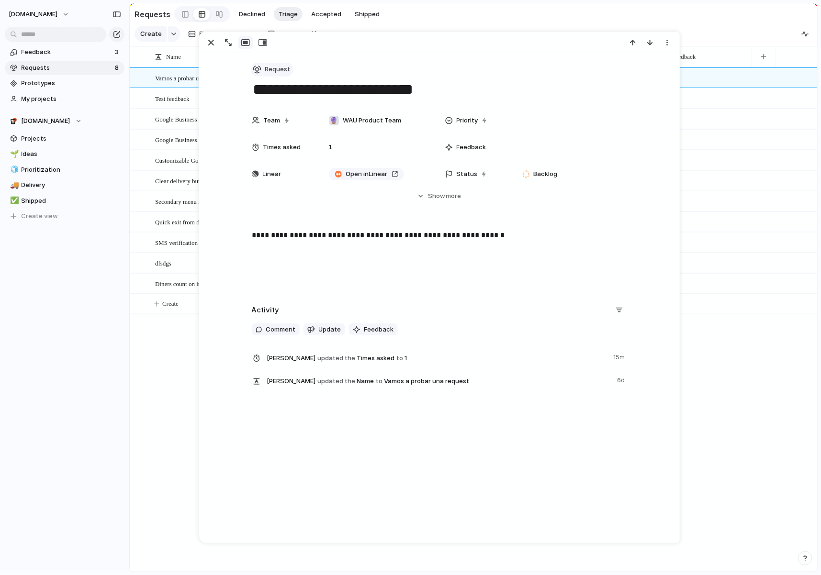
click at [265, 66] on span "Request" at bounding box center [277, 70] width 25 height 10
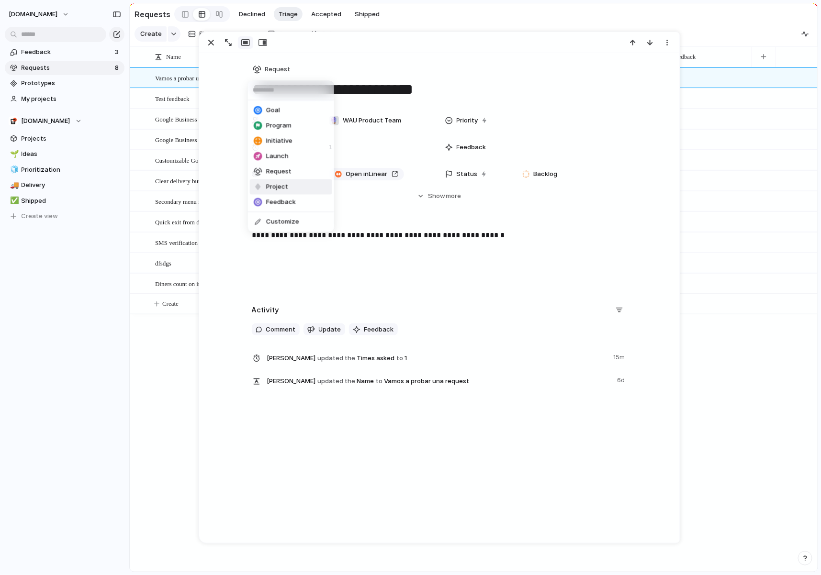
click at [53, 122] on div "Goal Program Initiative Launch Request Project Feedback Customize" at bounding box center [410, 287] width 821 height 575
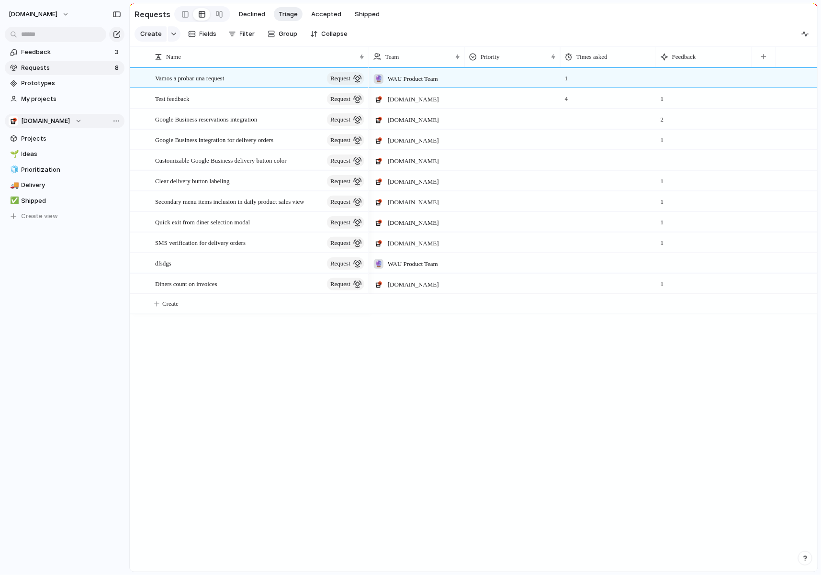
click at [57, 122] on span "[DOMAIN_NAME]" at bounding box center [46, 121] width 49 height 10
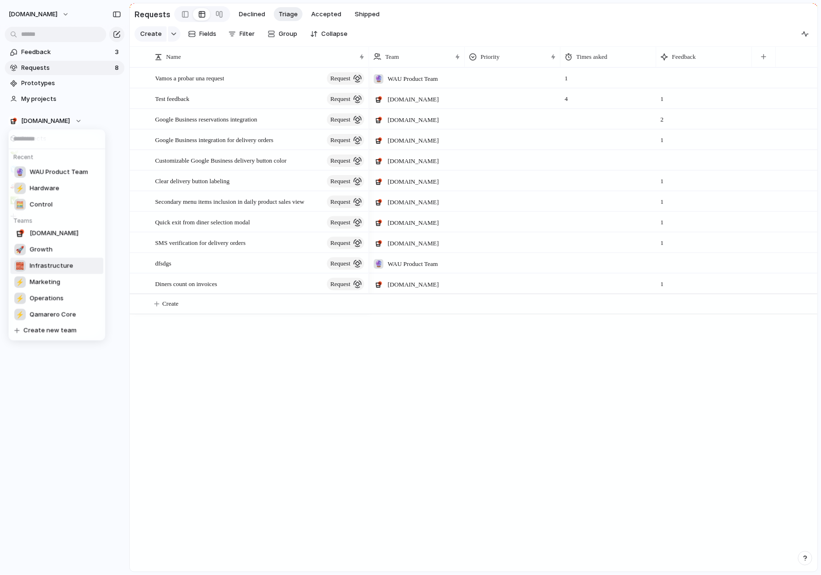
click at [239, 380] on div "Recent 🔮 WAU Product Team ⚡ Hardware 🧮 Control Teams [DOMAIN_NAME] 🚀 Growth 🧱 I…" at bounding box center [410, 287] width 821 height 575
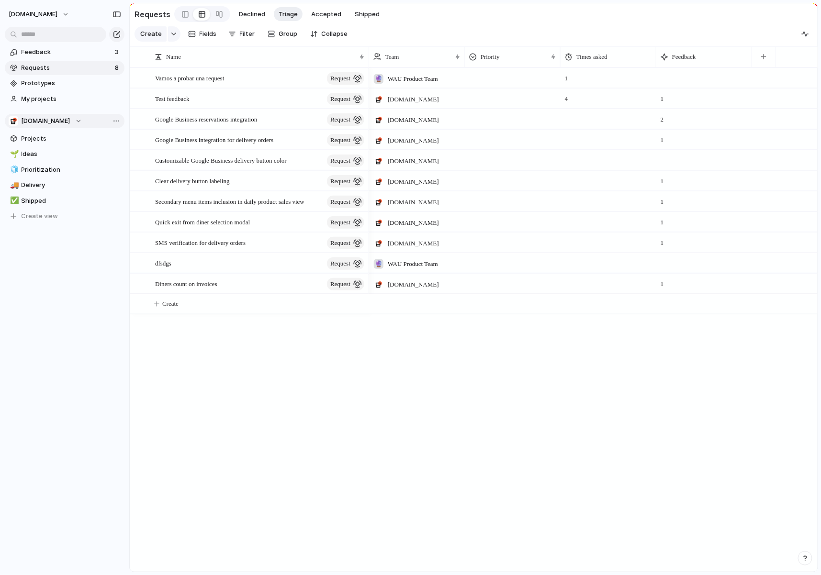
click at [54, 122] on span "[DOMAIN_NAME]" at bounding box center [46, 121] width 49 height 10
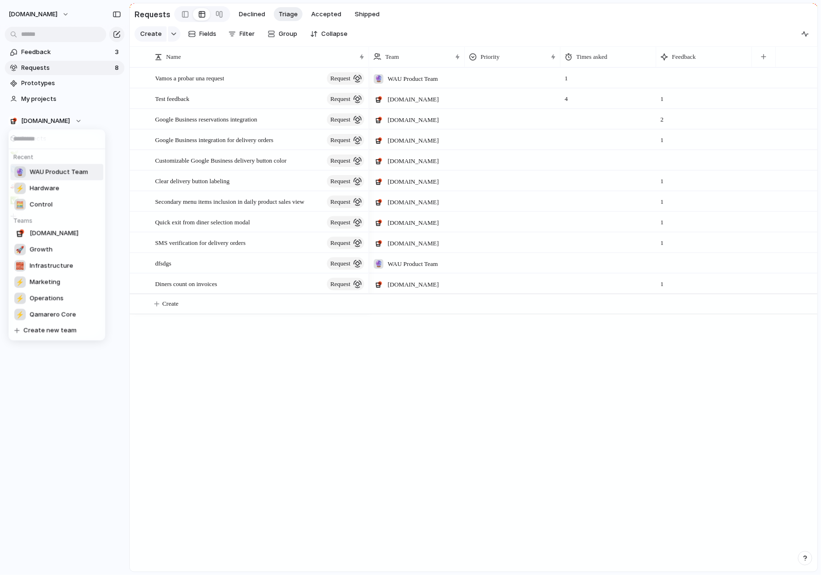
click at [67, 174] on span "WAU Product Team" at bounding box center [59, 172] width 58 height 10
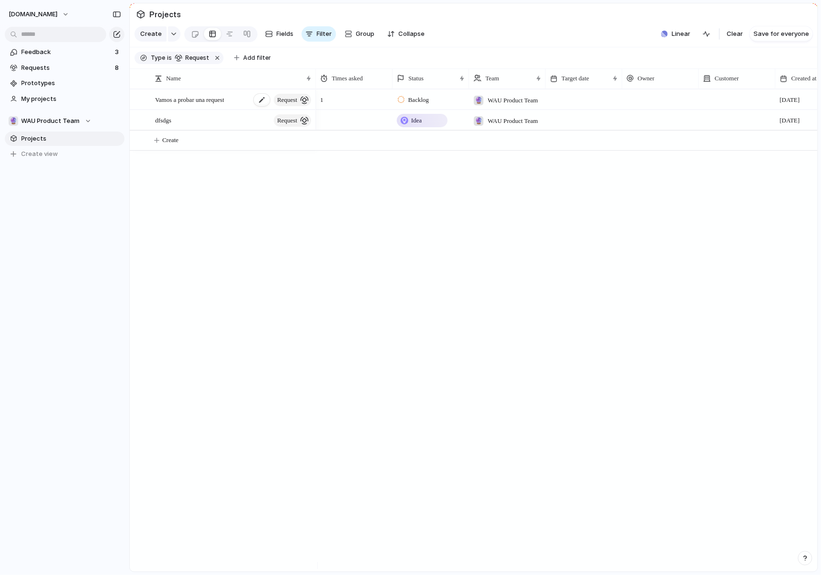
click at [208, 105] on span "Vamos a probar una request" at bounding box center [189, 99] width 69 height 11
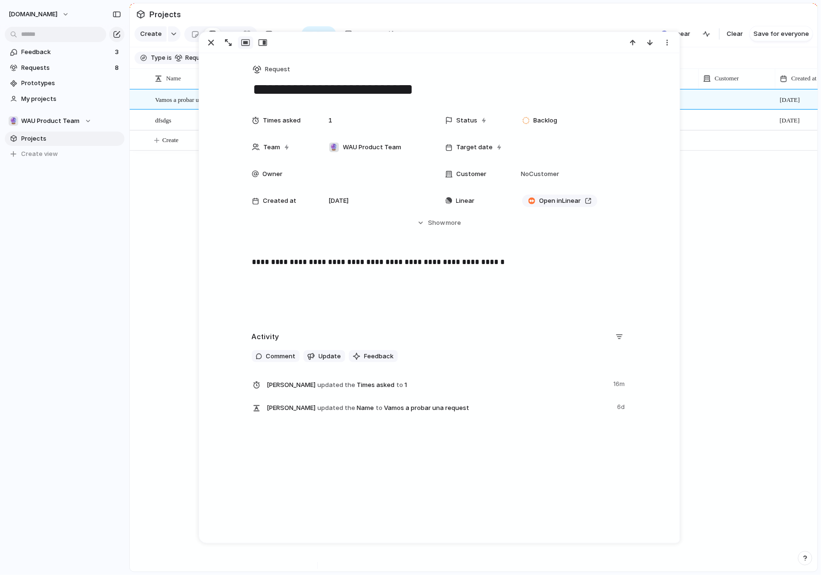
click at [137, 218] on div "Vamos a probar una request request dfsdgs request 1 Backlog 🔮 WAU Product Team …" at bounding box center [474, 330] width 688 height 483
